Goal: Transaction & Acquisition: Purchase product/service

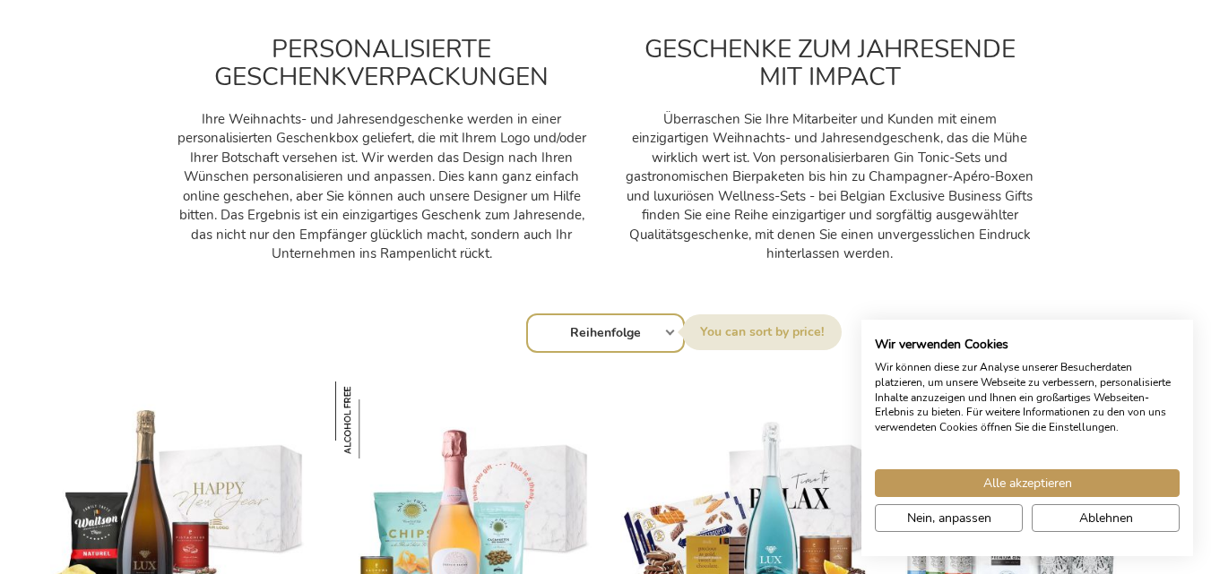
scroll to position [1324, 0]
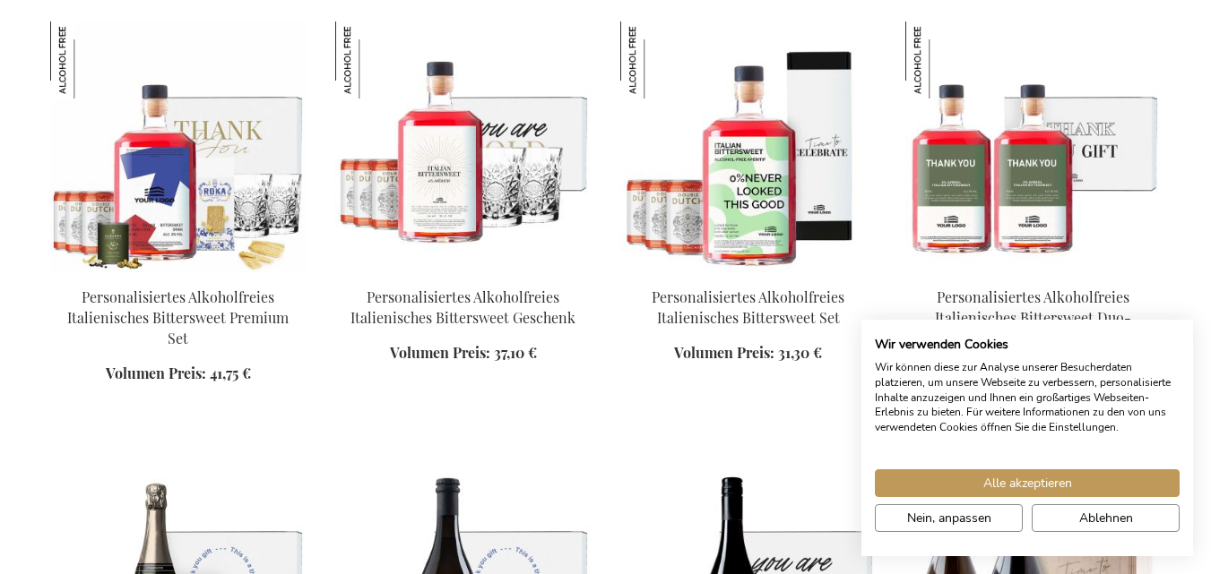
scroll to position [3439, 0]
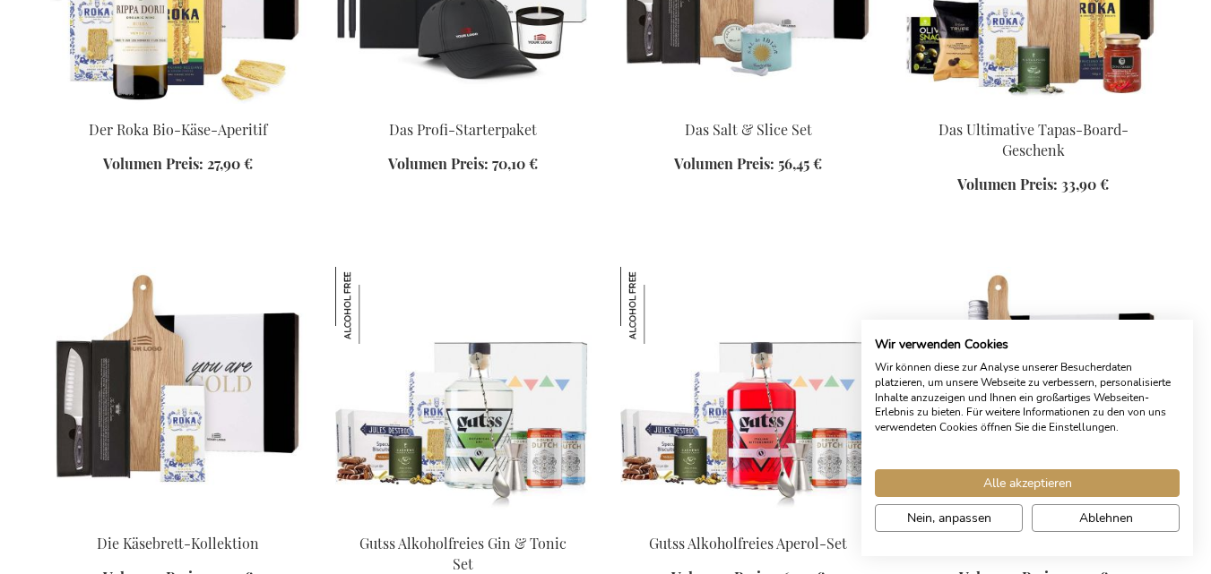
scroll to position [3738, 0]
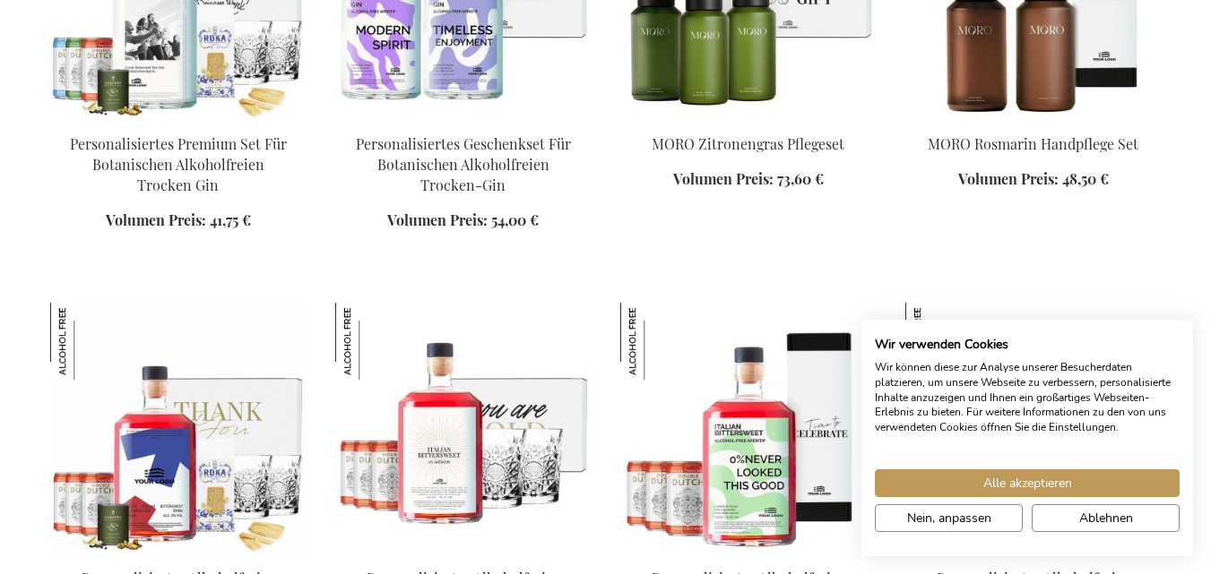
scroll to position [2198, 0]
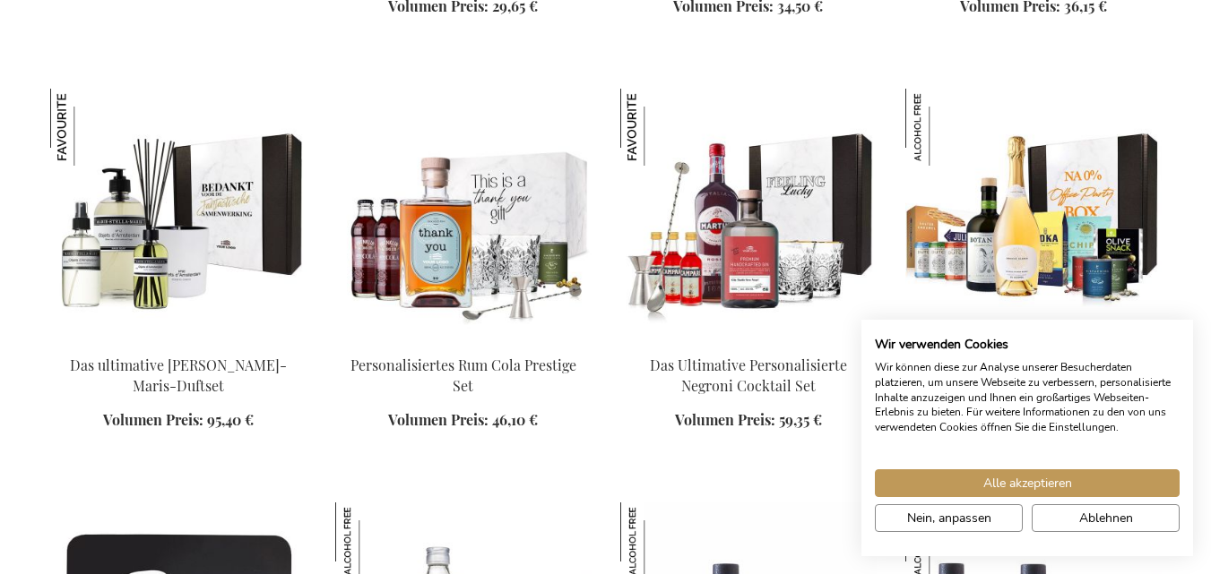
scroll to position [1948, 0]
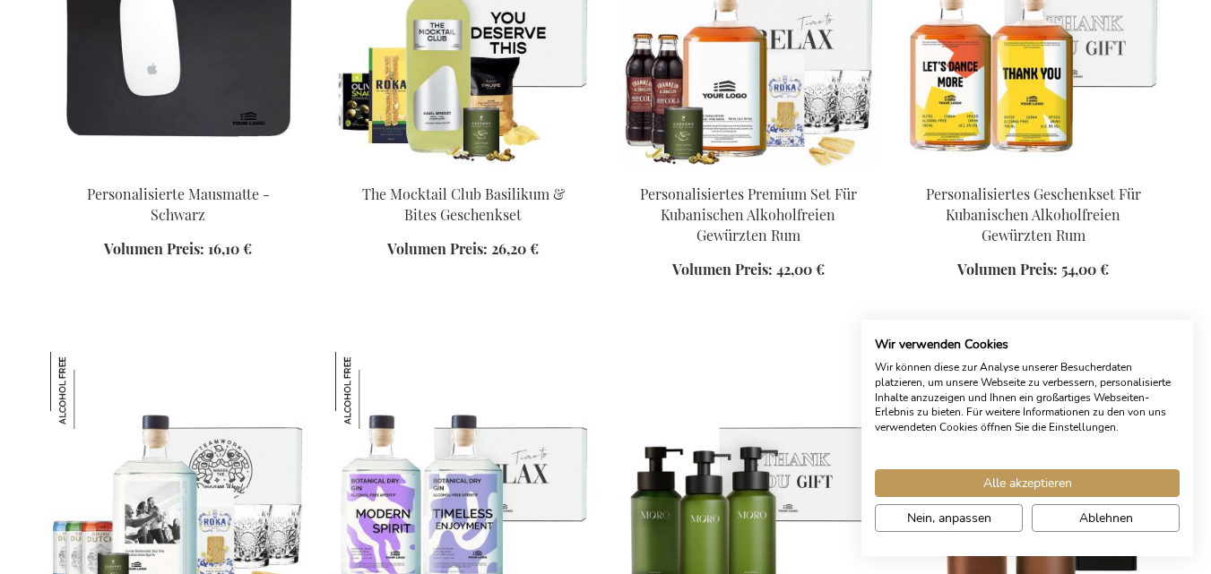
scroll to position [2527, 0]
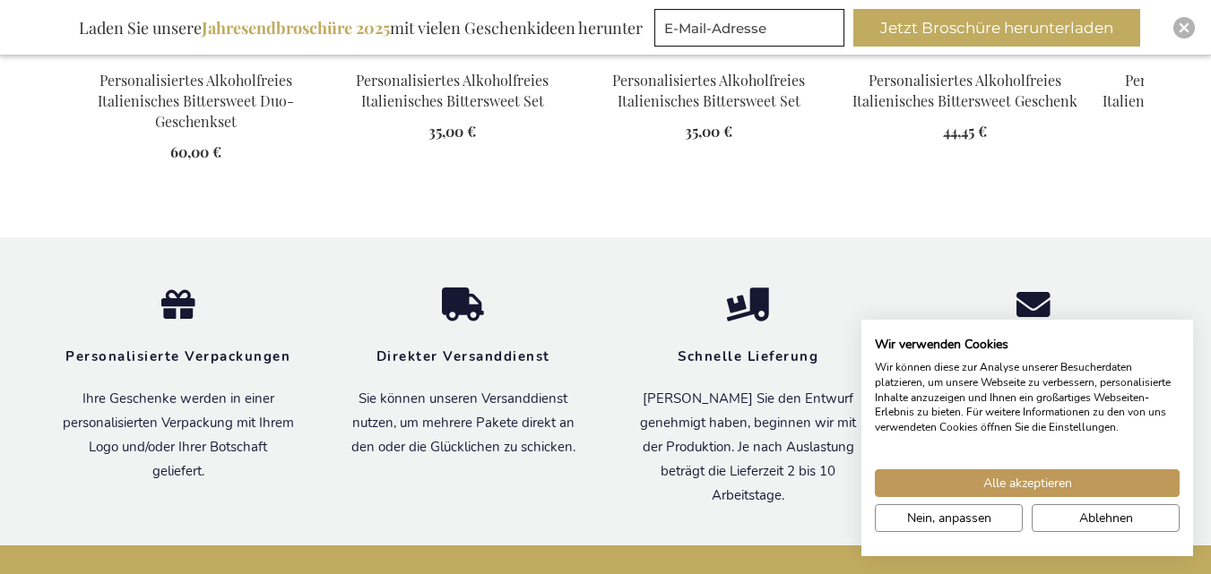
scroll to position [2077, 0]
